Goal: Find specific page/section: Find specific page/section

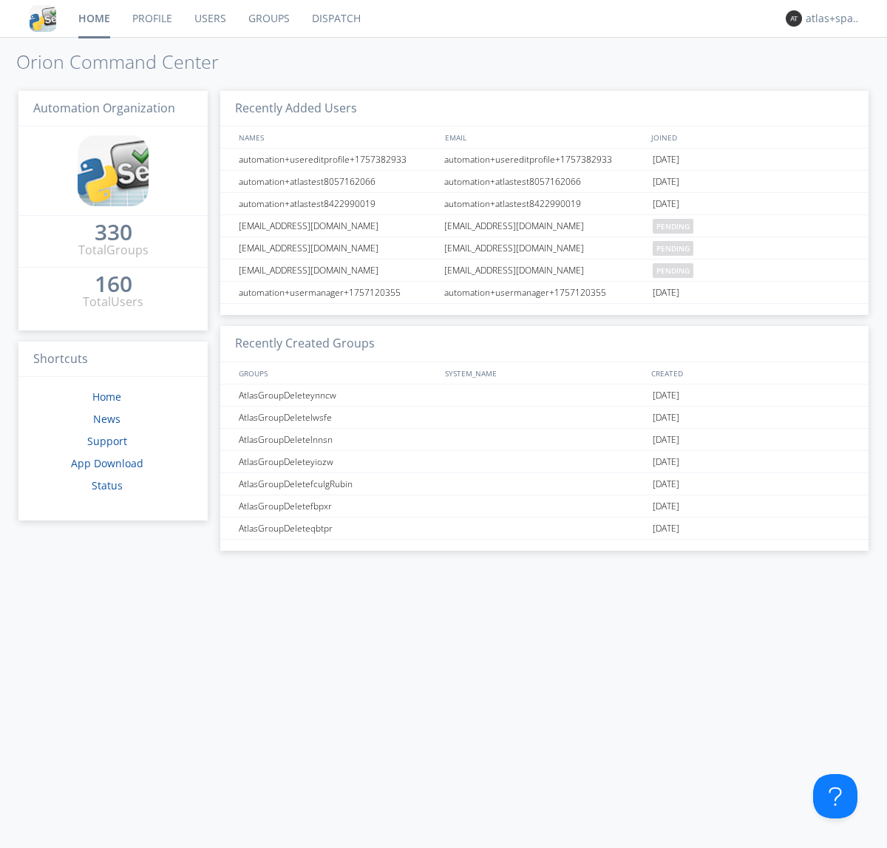
click at [335, 18] on link "Dispatch" at bounding box center [336, 18] width 71 height 37
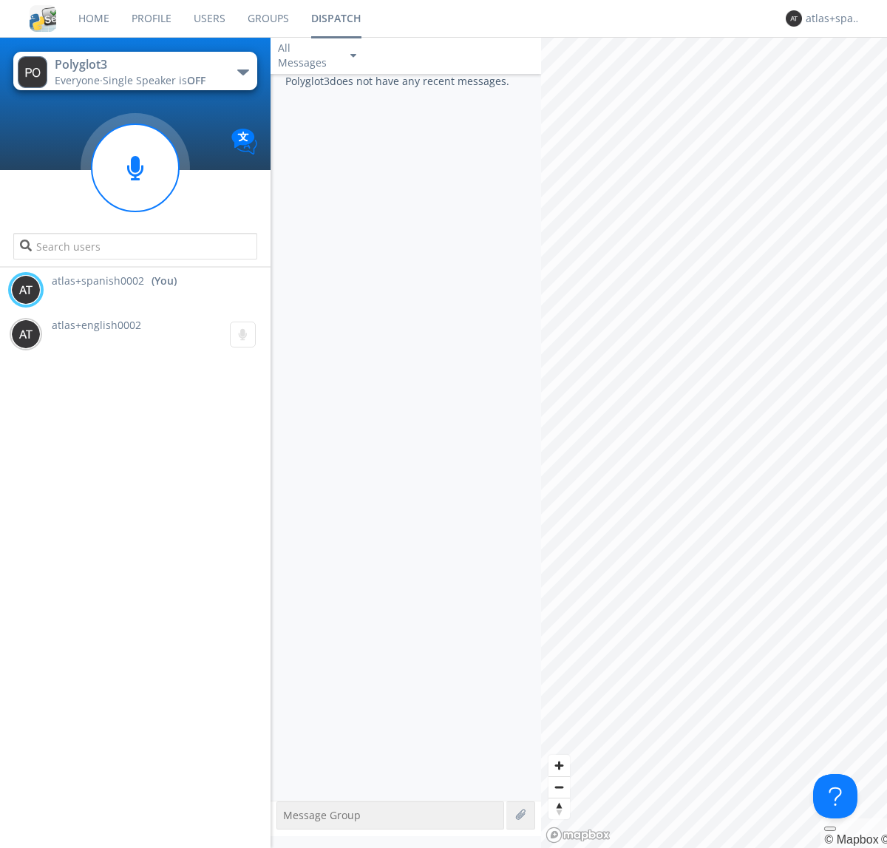
click at [242, 72] on div "button" at bounding box center [243, 72] width 12 height 6
click at [0, 0] on span "Polyglot2" at bounding box center [0, 0] width 0 height 0
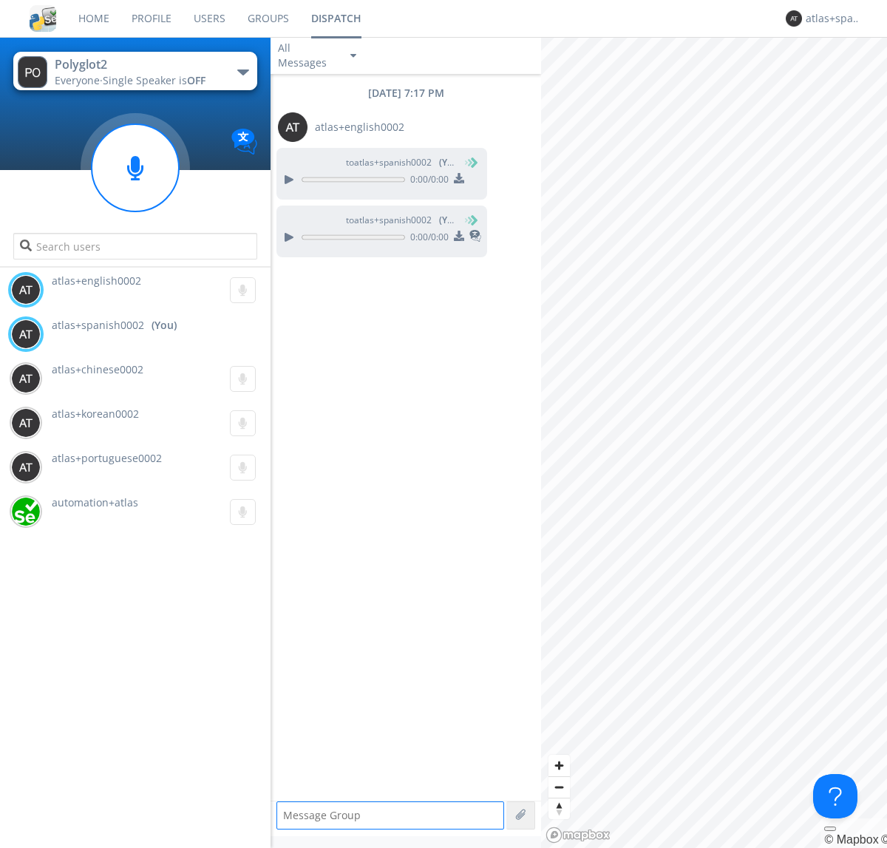
click at [458, 237] on img at bounding box center [459, 236] width 10 height 10
